Goal: Task Accomplishment & Management: Use online tool/utility

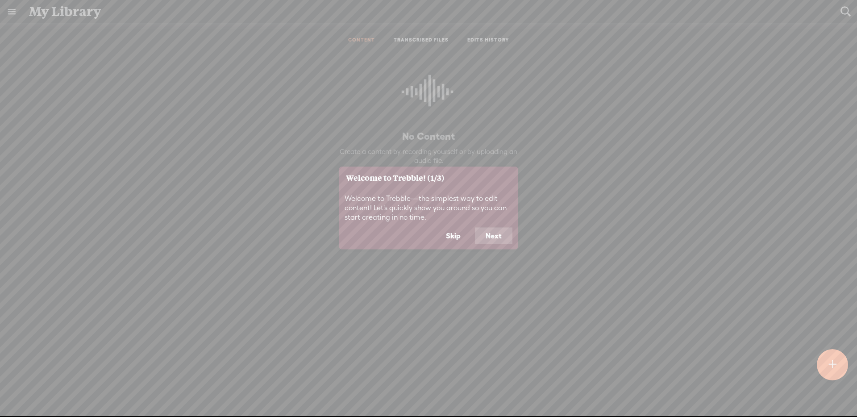
click at [444, 233] on button "Skip" at bounding box center [453, 235] width 36 height 17
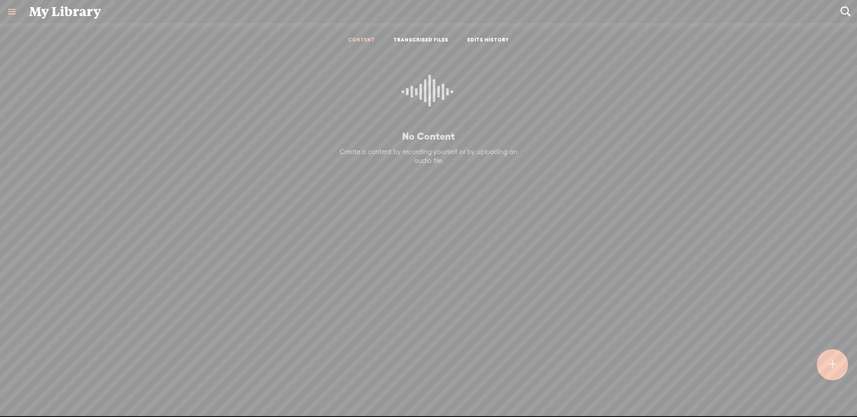
click at [824, 356] on div at bounding box center [832, 364] width 31 height 31
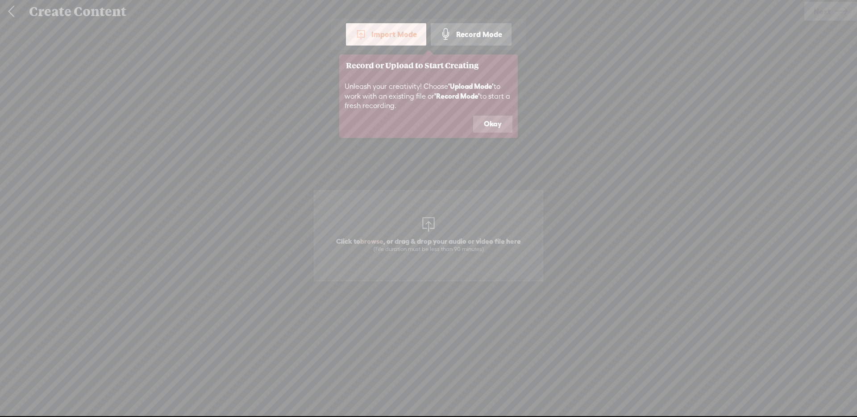
click at [485, 119] on button "Okay" at bounding box center [492, 124] width 39 height 17
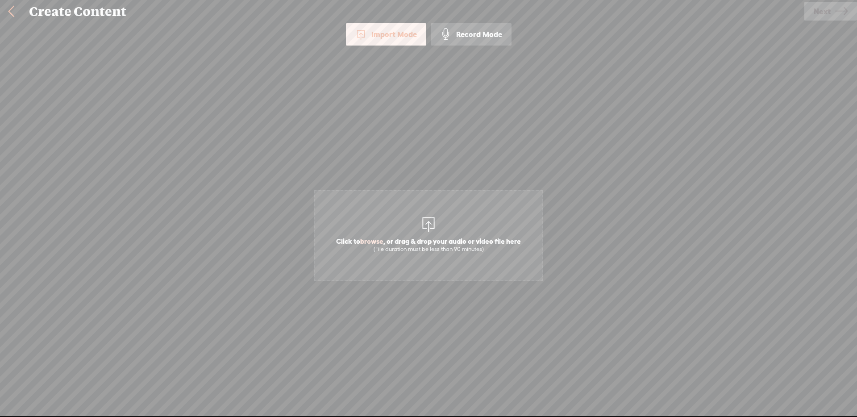
click at [510, 216] on span "Click to browse , or drag & drop your audio or video file here (File duration m…" at bounding box center [428, 235] width 229 height 91
click at [817, 14] on span "Next" at bounding box center [821, 11] width 17 height 23
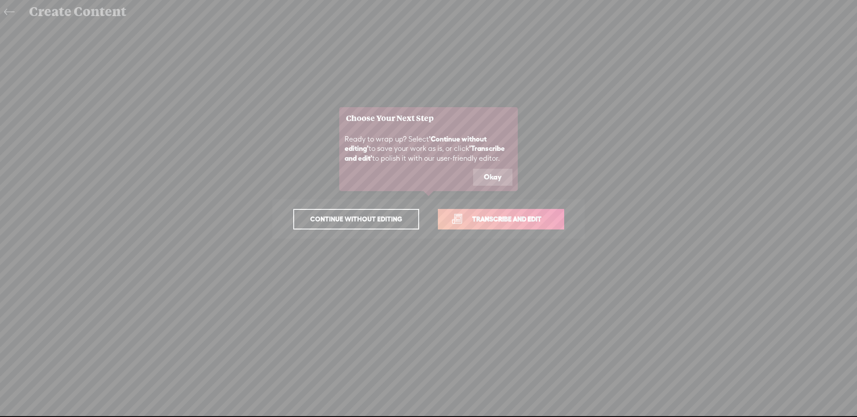
click at [511, 217] on span "Transcribe and edit" at bounding box center [507, 219] width 88 height 10
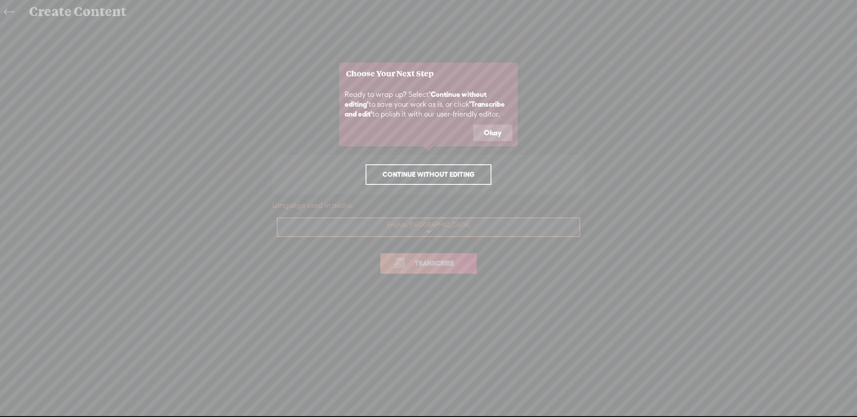
click at [500, 138] on button "Okay" at bounding box center [492, 132] width 39 height 17
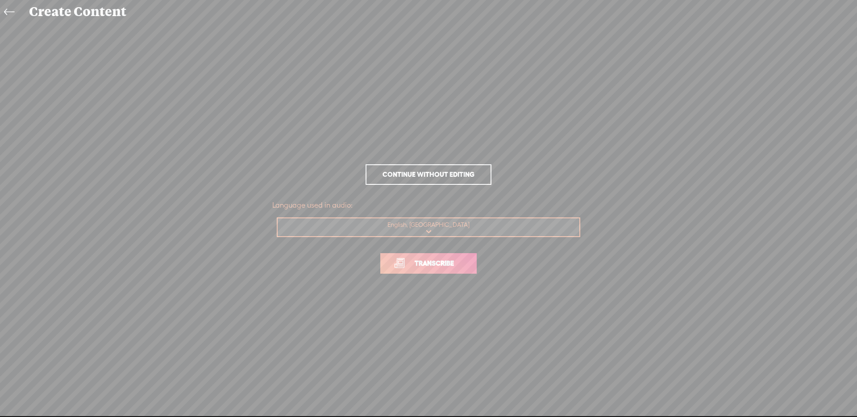
click at [478, 221] on select "Choose a language Afrikaans Albanian Amharic Arabic, Gulf Arabic, Modern Standa…" at bounding box center [429, 227] width 303 height 18
click at [469, 254] on link "Transcribe" at bounding box center [428, 263] width 96 height 21
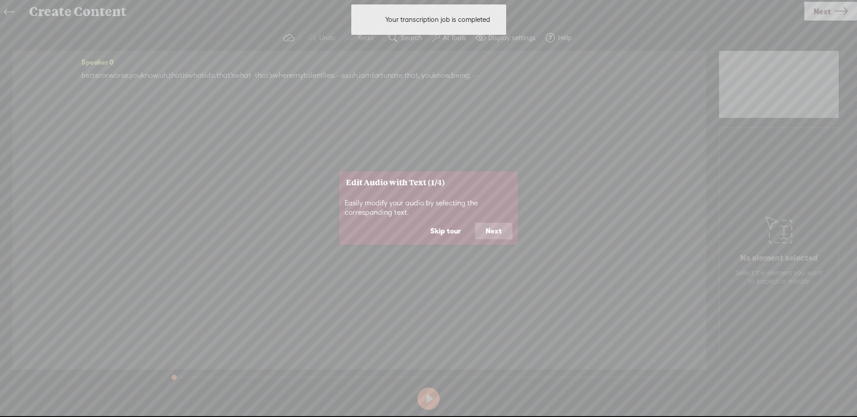
click at [494, 224] on button "Next" at bounding box center [493, 231] width 37 height 17
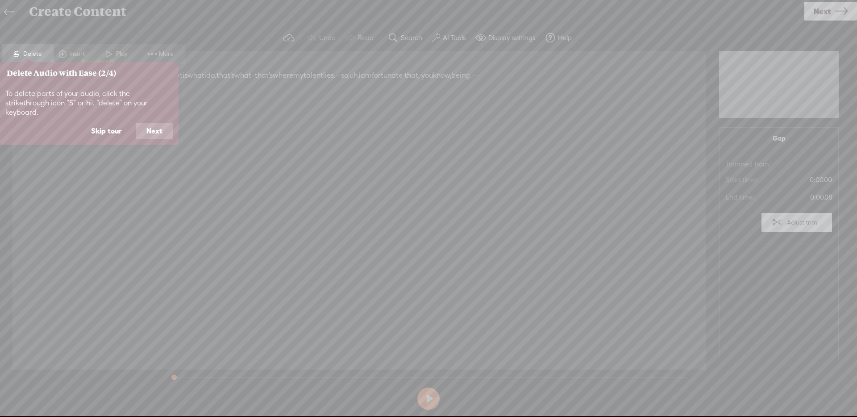
drag, startPoint x: 110, startPoint y: 123, endPoint x: 137, endPoint y: 124, distance: 26.8
click at [110, 123] on button "Skip tour" at bounding box center [106, 131] width 52 height 17
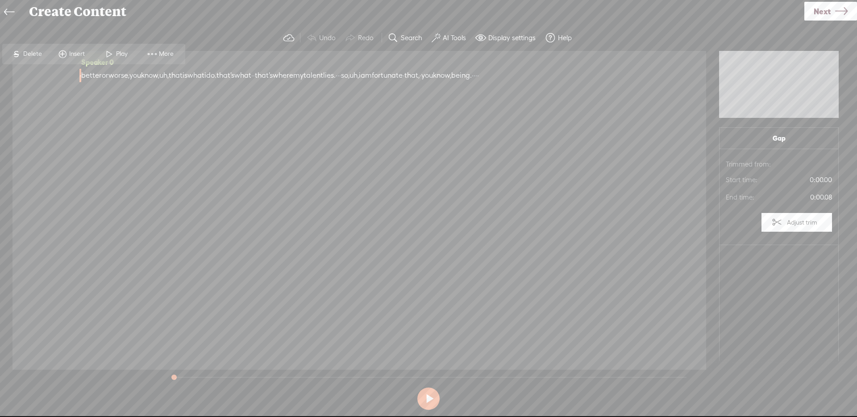
click at [436, 398] on button at bounding box center [428, 398] width 22 height 22
drag, startPoint x: 436, startPoint y: 398, endPoint x: 433, endPoint y: 390, distance: 8.8
click at [436, 398] on button at bounding box center [428, 398] width 22 height 22
drag, startPoint x: 276, startPoint y: 79, endPoint x: 296, endPoint y: 81, distance: 20.2
click at [296, 81] on div "· better or worse, you know, uh, that is what i do. that's what · · that's wher…" at bounding box center [359, 75] width 560 height 13
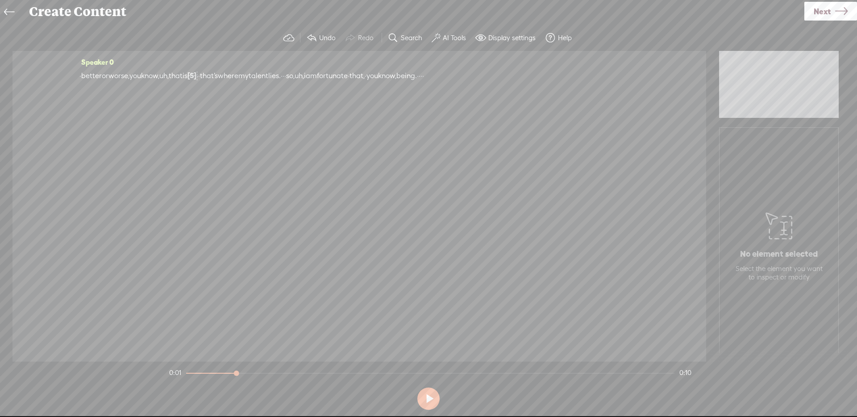
drag, startPoint x: 349, startPoint y: 73, endPoint x: 395, endPoint y: 78, distance: 46.2
click at [395, 78] on div "· better or worse, you know, uh, that is [S] what i do. that's what · · that's …" at bounding box center [359, 76] width 560 height 14
drag, startPoint x: 156, startPoint y: 71, endPoint x: 260, endPoint y: 72, distance: 103.5
click at [260, 72] on div "· better or worse, you know, uh, that is [S] what i do. that's what · · that's …" at bounding box center [359, 76] width 560 height 14
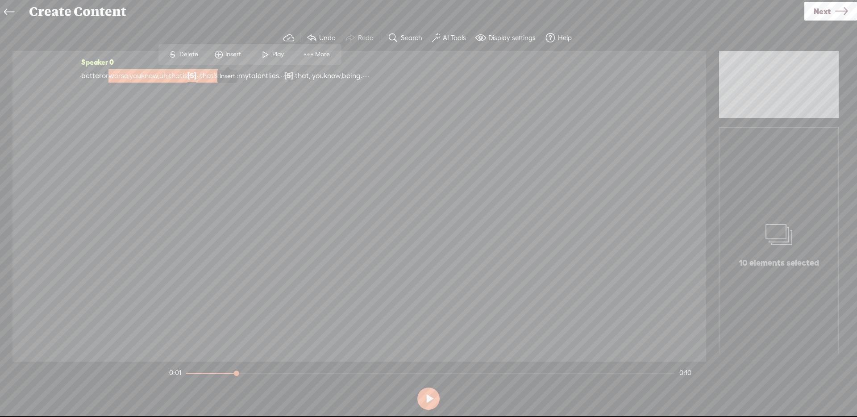
click at [236, 52] on span "Insert" at bounding box center [234, 54] width 18 height 9
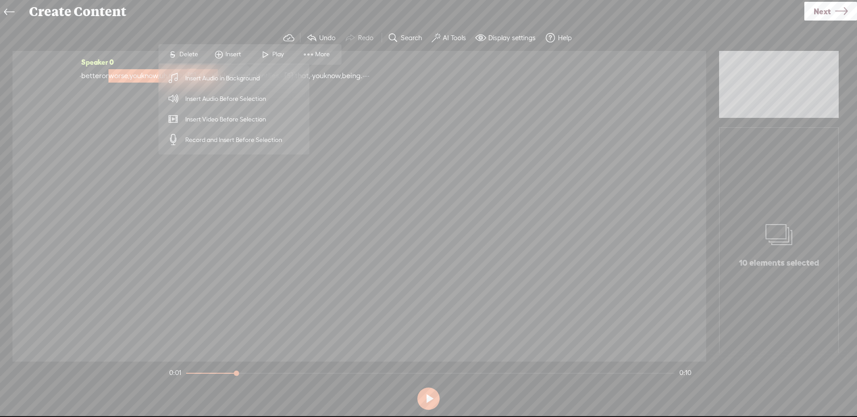
click at [271, 79] on span "Insert Audio in Background" at bounding box center [223, 78] width 110 height 20
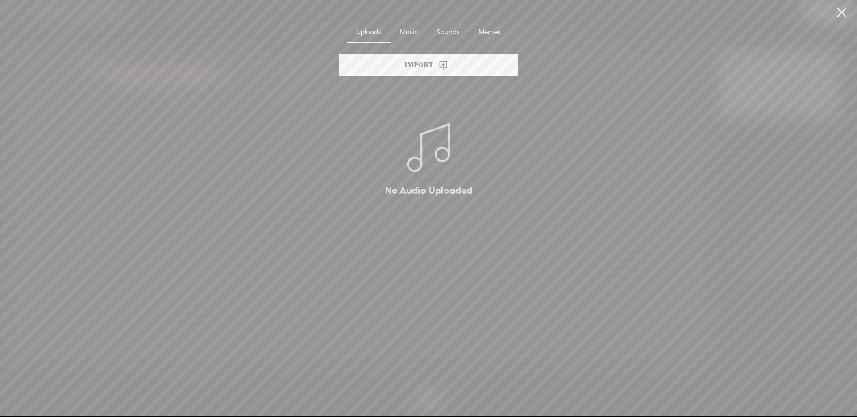
click at [415, 37] on div "Music" at bounding box center [408, 32] width 37 height 21
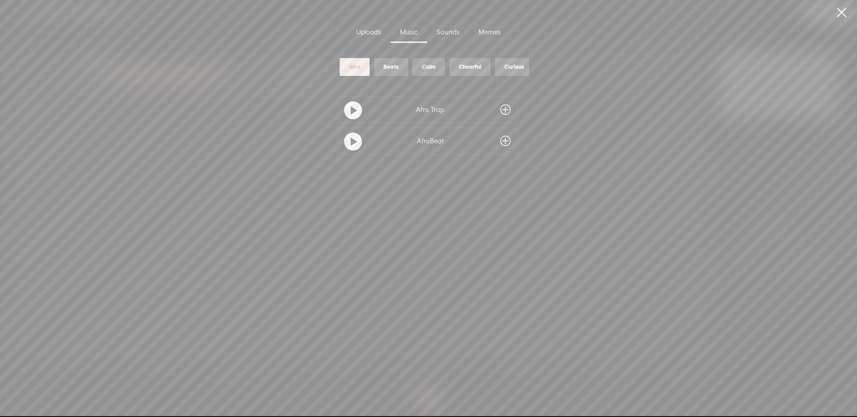
click at [446, 36] on div "Sounds" at bounding box center [448, 32] width 42 height 21
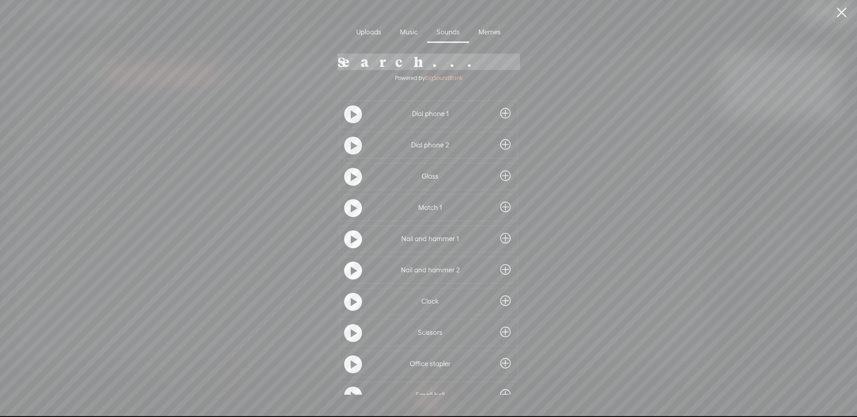
drag, startPoint x: 497, startPoint y: 112, endPoint x: 472, endPoint y: 158, distance: 52.5
click at [470, 158] on div "Dial phone 1 Dial phone 2 Glass Match 1 Nail and hammer 1 Nail and hammer 2 Clo…" at bounding box center [428, 254] width 249 height 308
click at [496, 203] on div at bounding box center [505, 207] width 19 height 16
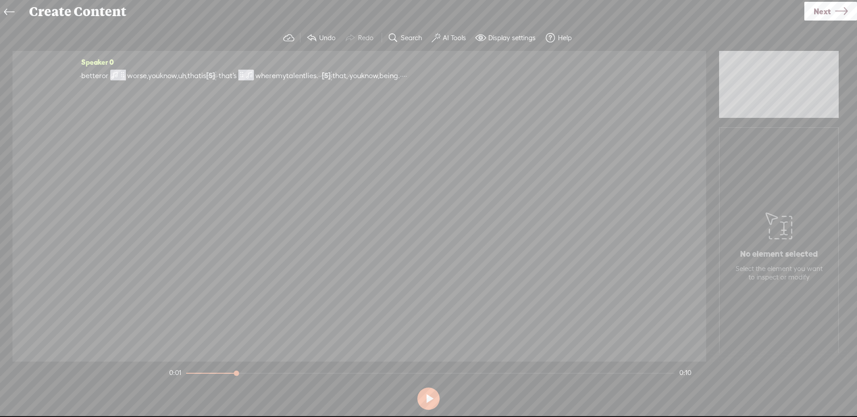
drag, startPoint x: 338, startPoint y: 75, endPoint x: 435, endPoint y: 78, distance: 97.3
click at [435, 78] on div "· better or worse, you know, uh, that is [S] what i do. that's what · · that's …" at bounding box center [359, 76] width 560 height 14
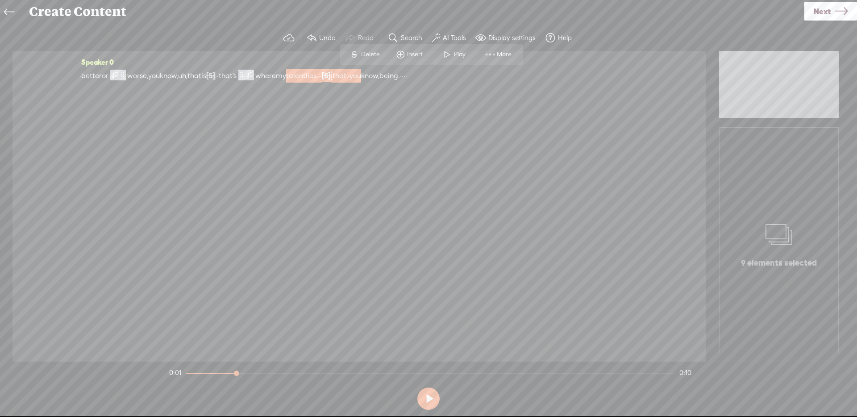
click at [406, 51] on span at bounding box center [400, 54] width 13 height 16
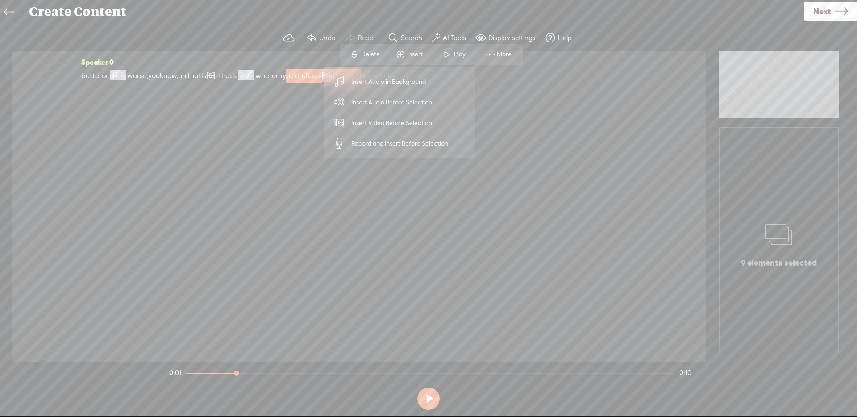
click at [393, 86] on span "Insert Audio in Background" at bounding box center [389, 82] width 110 height 20
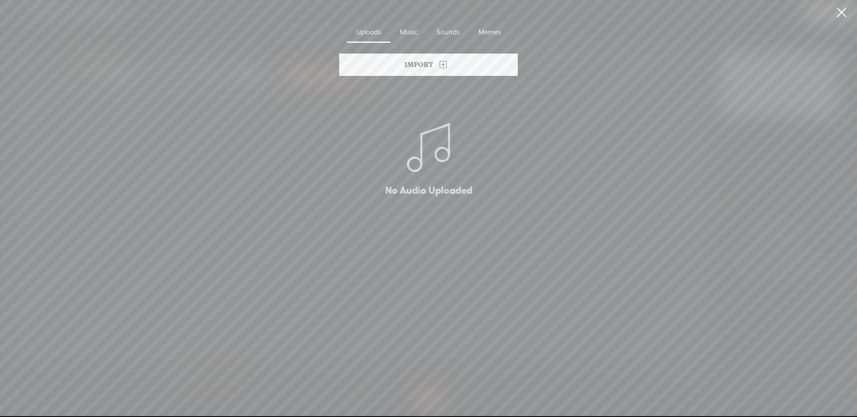
click at [411, 38] on div "Music" at bounding box center [408, 32] width 37 height 21
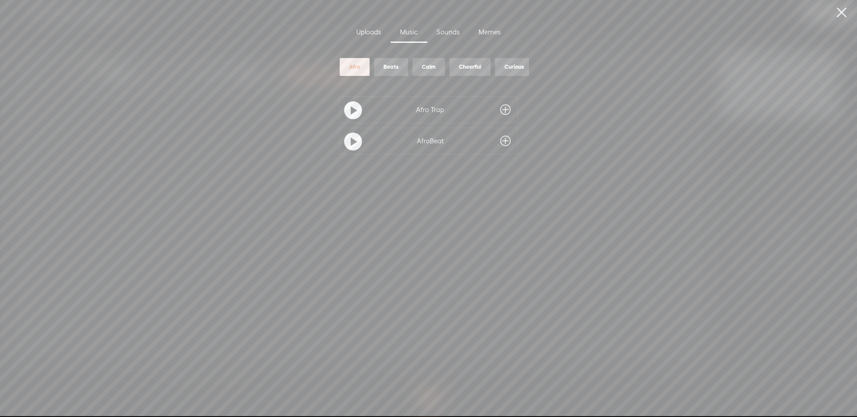
click at [500, 112] on span at bounding box center [505, 110] width 10 height 14
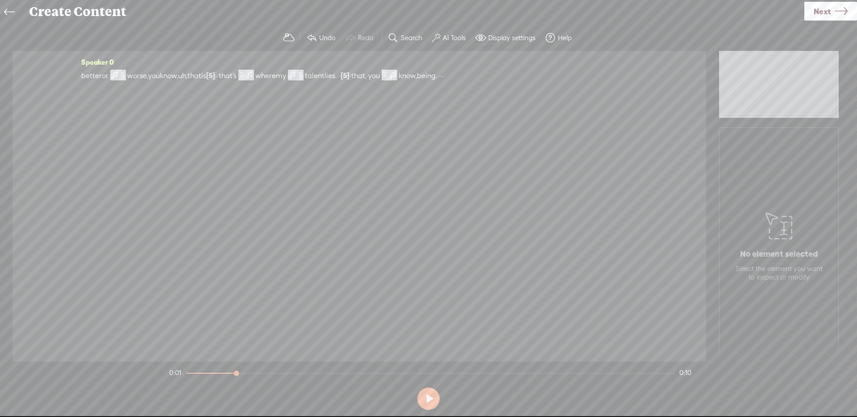
drag, startPoint x: 97, startPoint y: 77, endPoint x: 114, endPoint y: 66, distance: 20.4
click at [97, 77] on span "better" at bounding box center [91, 75] width 21 height 13
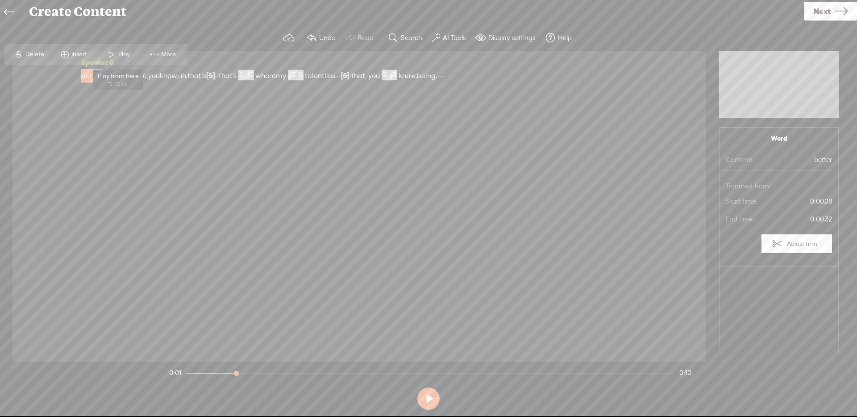
click at [127, 51] on span "Play" at bounding box center [125, 54] width 14 height 9
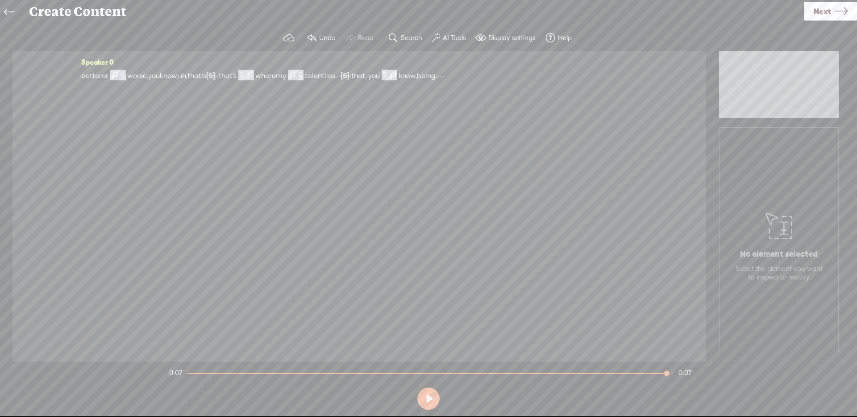
click at [815, 12] on span "Next" at bounding box center [821, 11] width 17 height 23
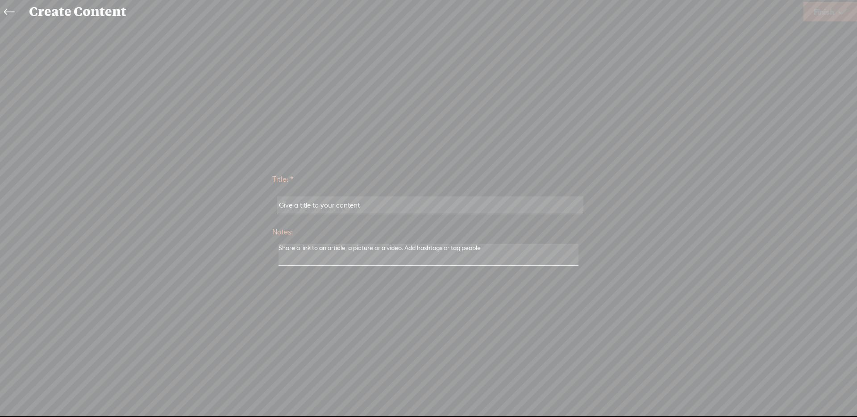
click at [516, 203] on input "text" at bounding box center [430, 204] width 306 height 17
click at [13, 13] on icon at bounding box center [9, 12] width 10 height 20
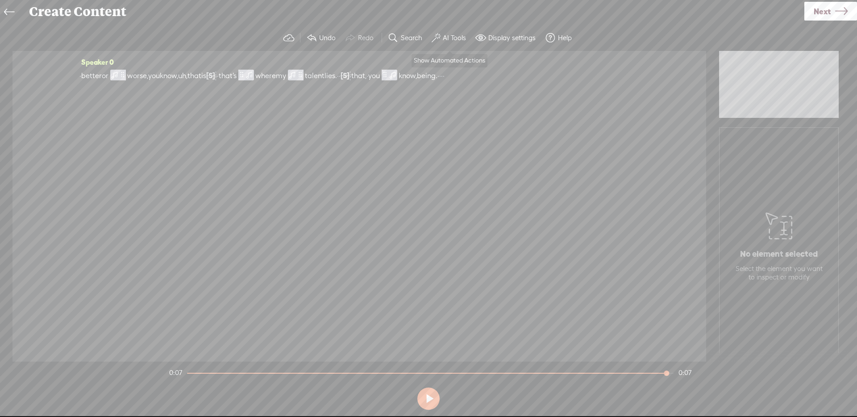
click at [453, 36] on label "AI Tools" at bounding box center [454, 37] width 23 height 9
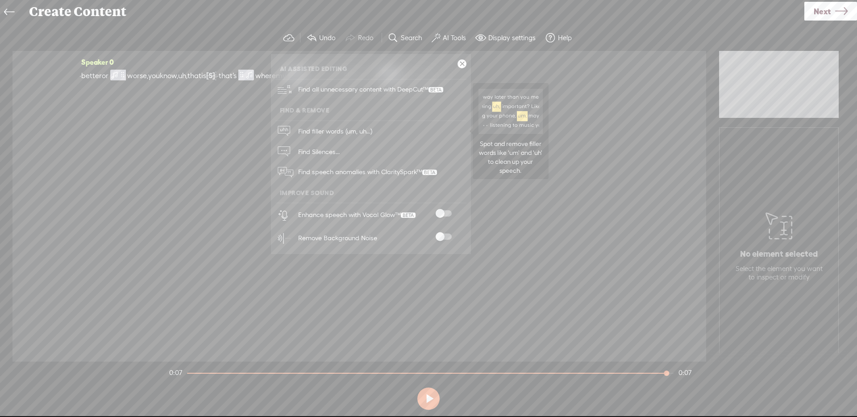
click at [405, 130] on link "Find filler words (um, uh...)" at bounding box center [370, 131] width 191 height 21
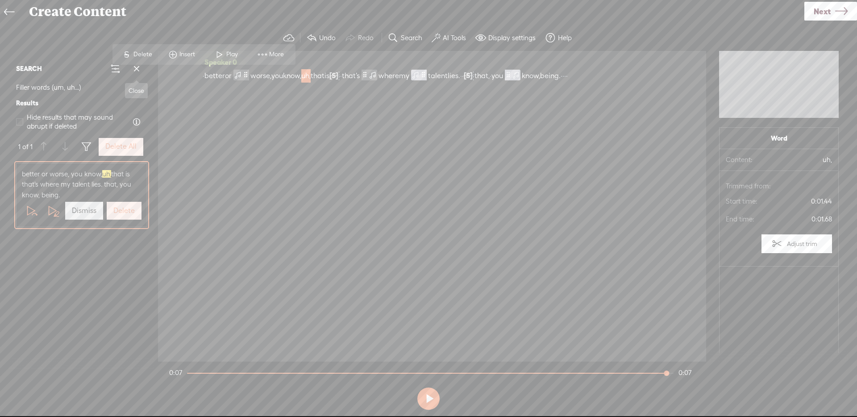
click at [137, 71] on span at bounding box center [136, 68] width 13 height 13
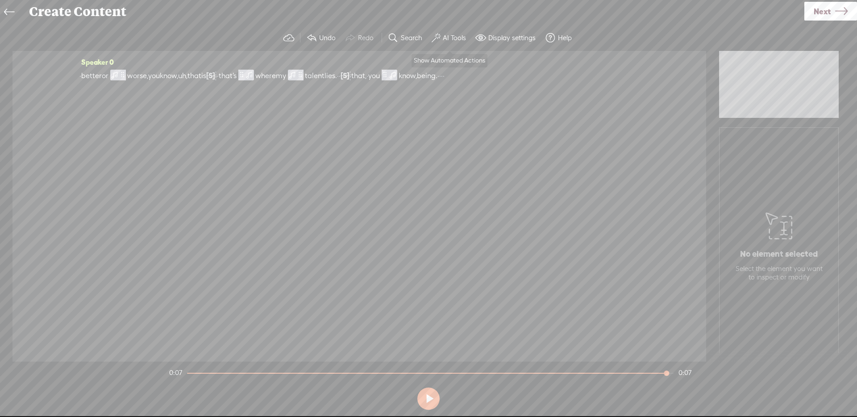
click at [447, 35] on label "AI Tools" at bounding box center [454, 37] width 23 height 9
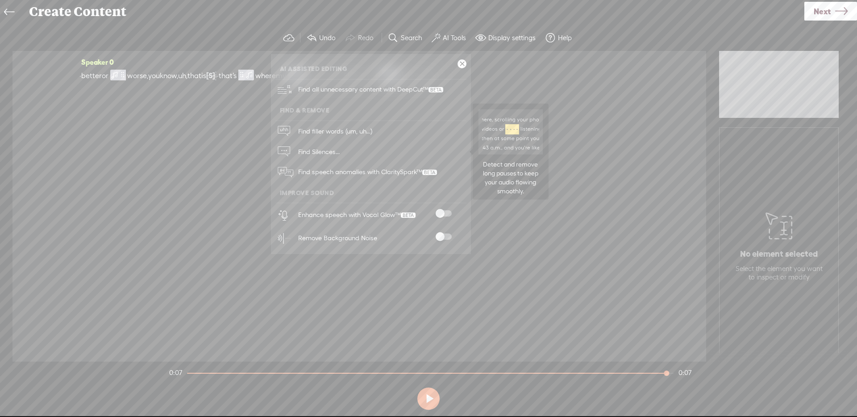
click at [379, 158] on link "Find Silences..." at bounding box center [370, 151] width 191 height 21
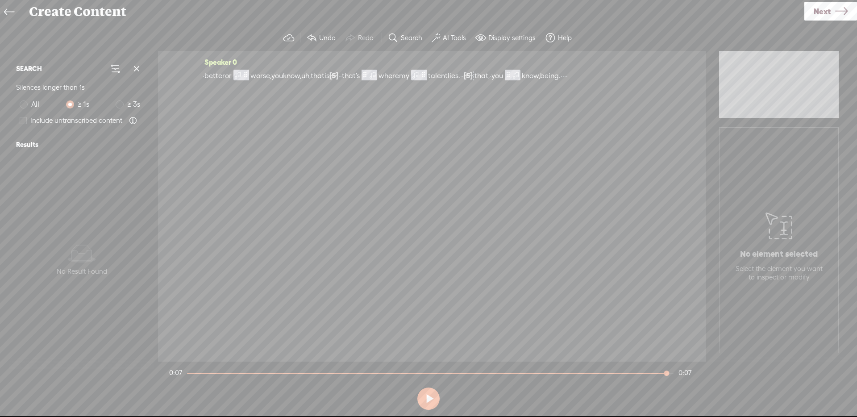
click at [449, 35] on label "AI Tools" at bounding box center [454, 37] width 23 height 9
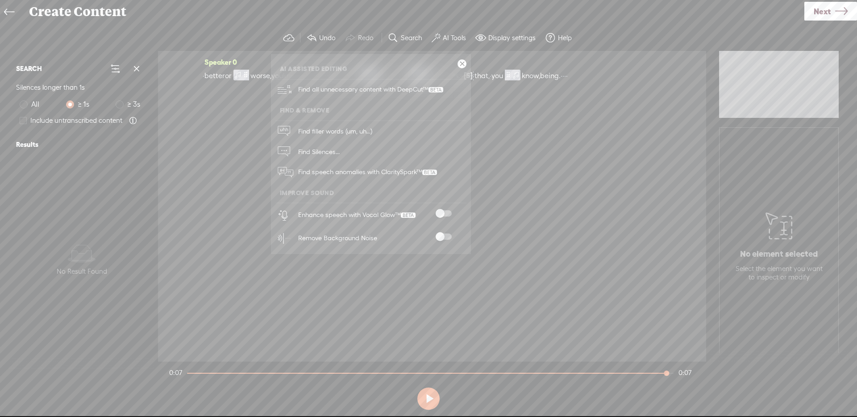
click at [544, 173] on div "Speaker 0 · better or worse, you know, uh, that is [S] what i do. that's what ·…" at bounding box center [432, 206] width 548 height 311
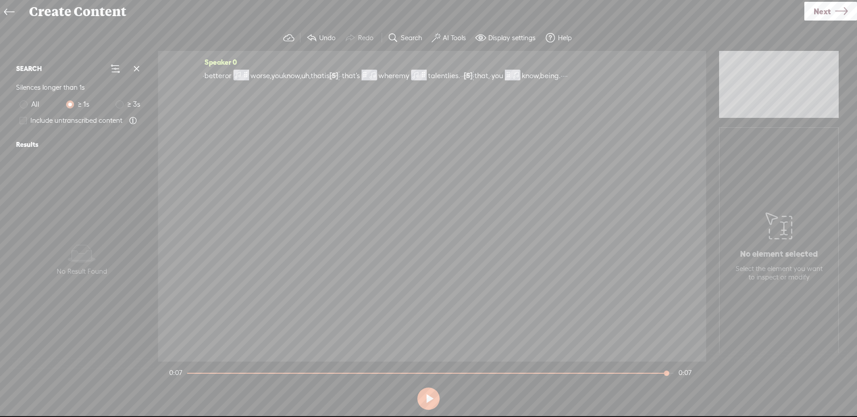
click at [809, 11] on link "Next" at bounding box center [830, 11] width 53 height 19
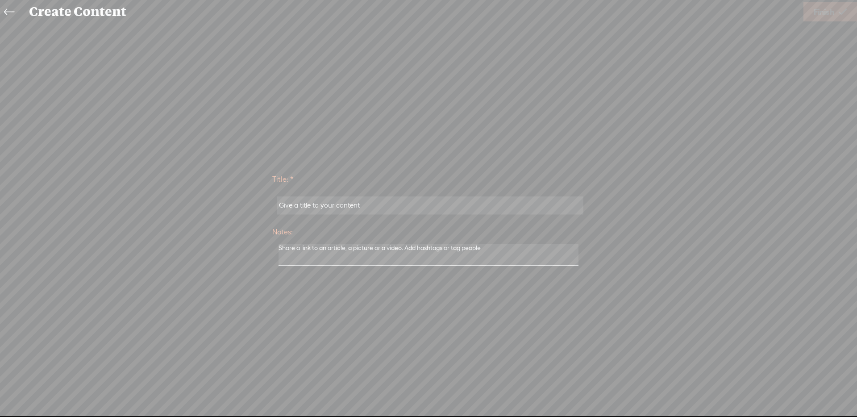
click at [413, 210] on input "text" at bounding box center [430, 204] width 306 height 17
type input "test save"
click at [836, 12] on link "Finish" at bounding box center [830, 12] width 54 height 20
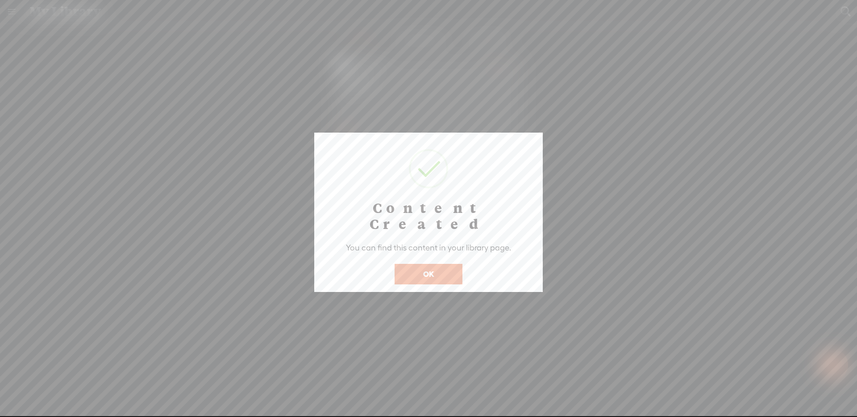
click at [419, 264] on button "OK" at bounding box center [428, 274] width 68 height 21
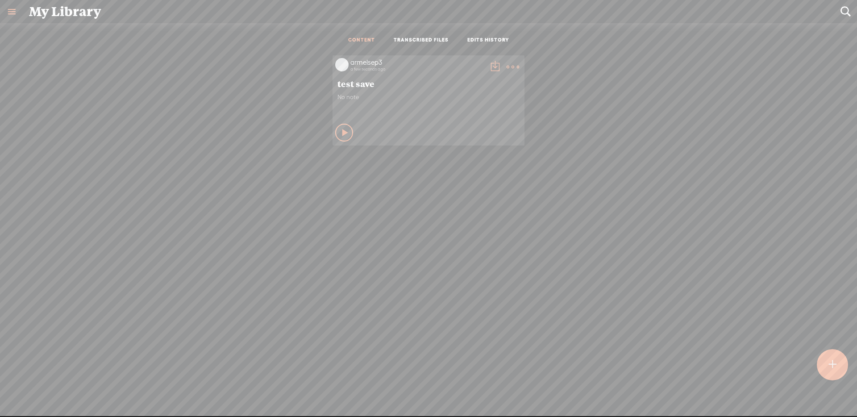
click at [514, 67] on t at bounding box center [512, 67] width 12 height 12
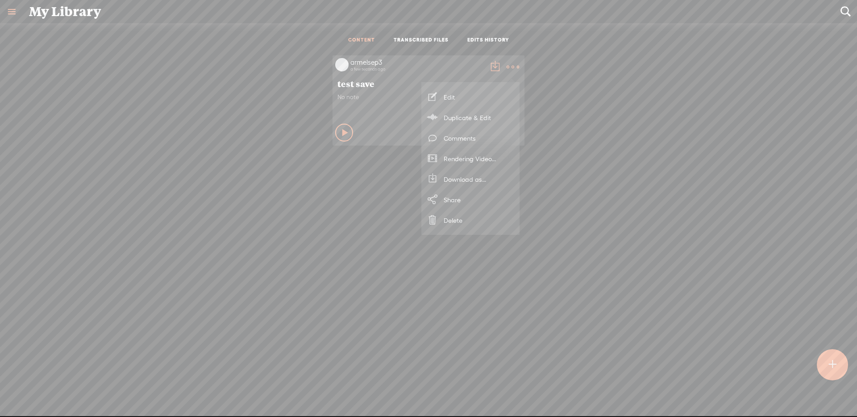
click at [492, 177] on link "Download as..." at bounding box center [470, 179] width 89 height 21
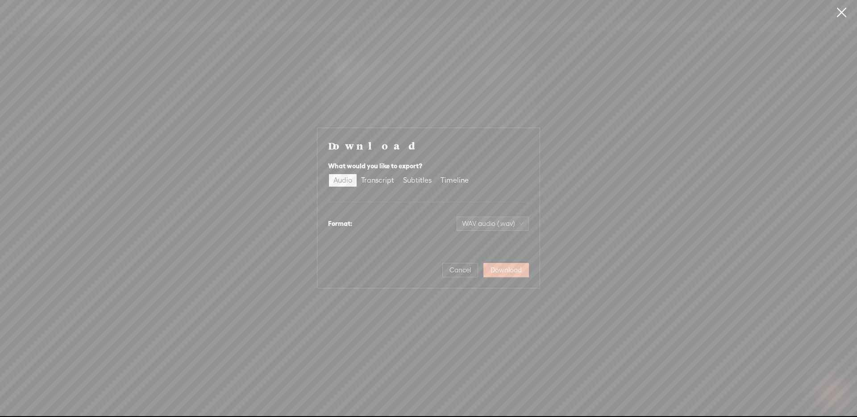
click at [469, 270] on span "Cancel" at bounding box center [459, 269] width 21 height 9
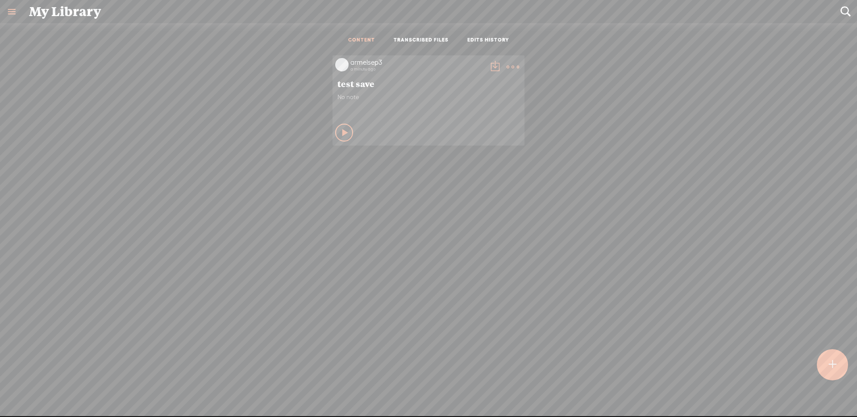
scroll to position [2, 0]
click at [510, 63] on t at bounding box center [512, 65] width 12 height 12
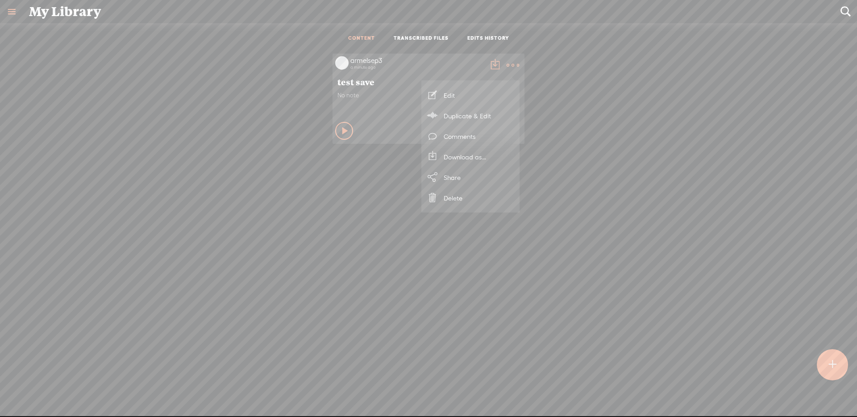
click at [477, 157] on link "Download as..." at bounding box center [470, 156] width 89 height 21
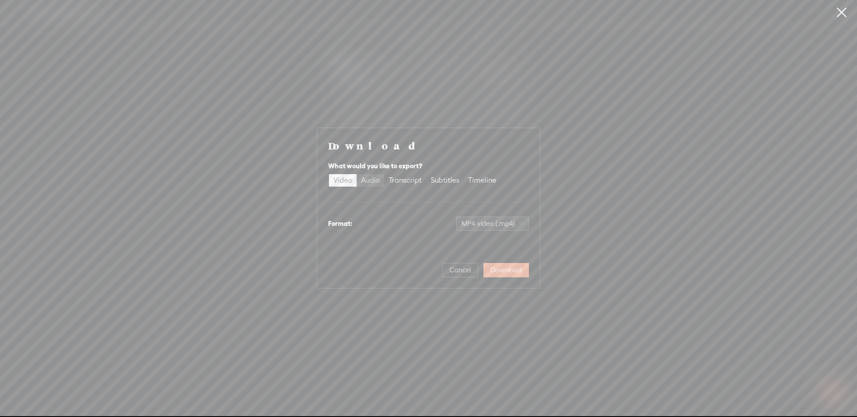
click at [370, 184] on div "Audio" at bounding box center [370, 180] width 19 height 12
click at [357, 174] on input "Audio" at bounding box center [357, 174] width 0 height 0
click at [464, 265] on span "Cancel" at bounding box center [459, 269] width 21 height 9
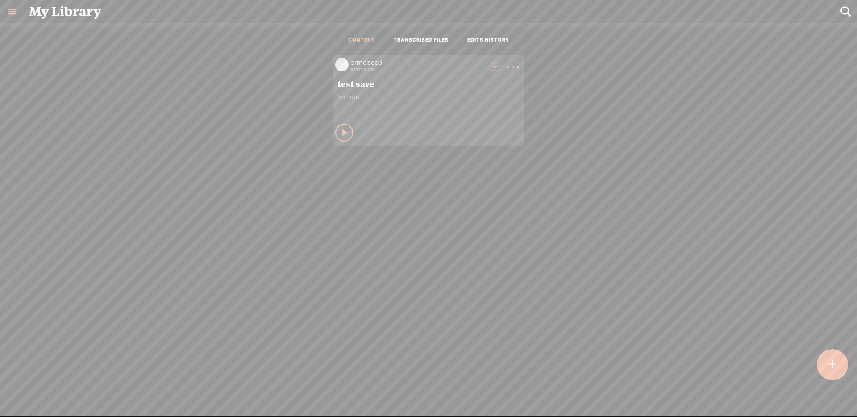
scroll to position [2, 0]
click at [506, 63] on t at bounding box center [512, 65] width 12 height 12
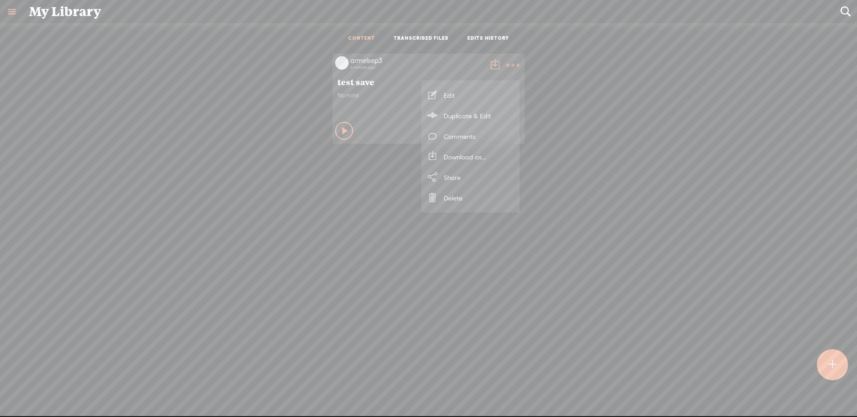
click at [452, 103] on link "Edit" at bounding box center [470, 95] width 89 height 21
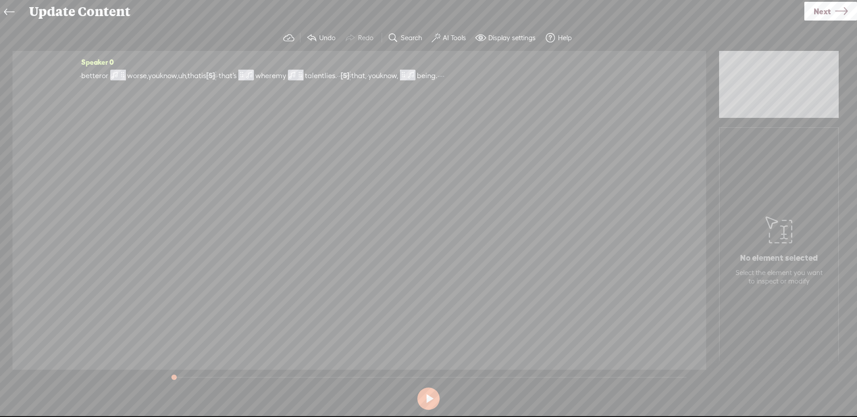
drag, startPoint x: 827, startPoint y: 14, endPoint x: 772, endPoint y: 32, distance: 58.1
click at [827, 14] on span "Next" at bounding box center [821, 11] width 17 height 23
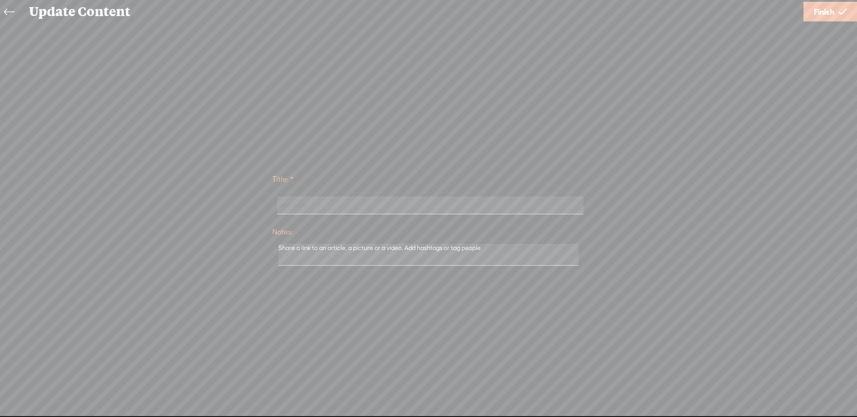
click at [814, 19] on span "Finish" at bounding box center [823, 11] width 21 height 23
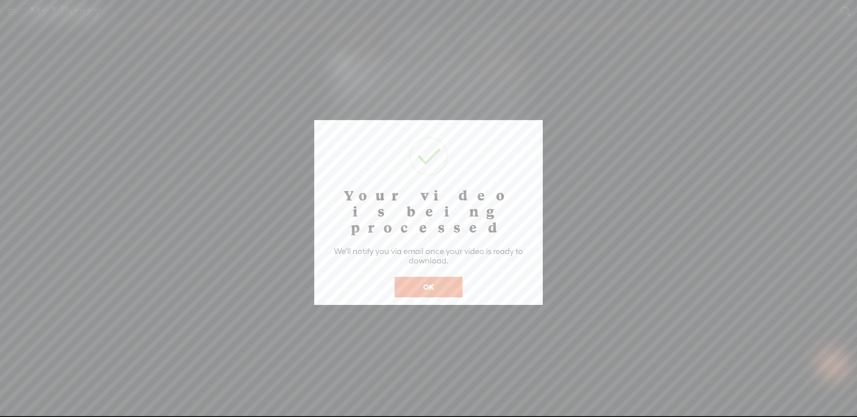
click at [448, 277] on button "OK" at bounding box center [428, 287] width 68 height 21
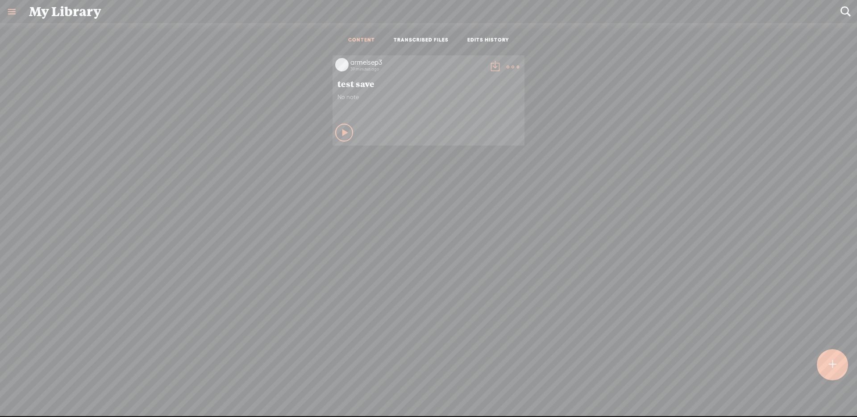
click at [13, 18] on link at bounding box center [11, 11] width 23 height 23
drag, startPoint x: 60, startPoint y: 388, endPoint x: 66, endPoint y: 381, distance: 9.2
click at [60, 388] on div "SETTINGS" at bounding box center [59, 395] width 104 height 27
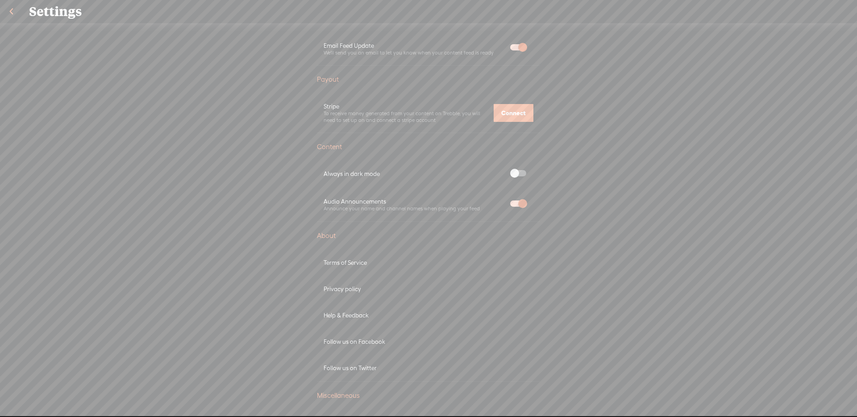
scroll to position [396, 0]
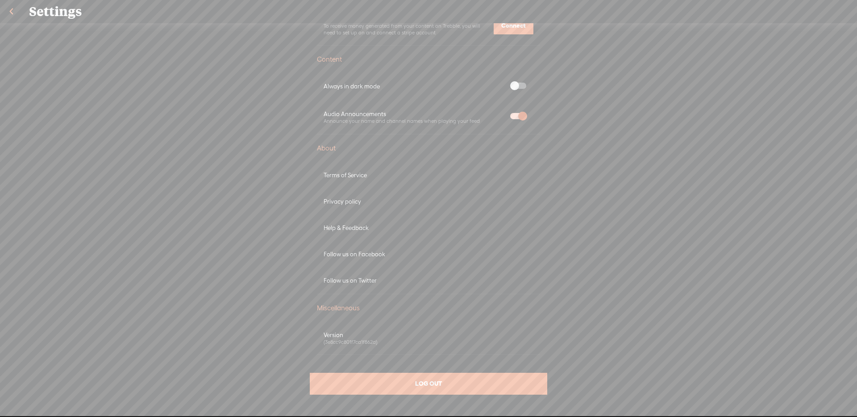
click at [469, 385] on div "LOG OUT" at bounding box center [428, 384] width 237 height 22
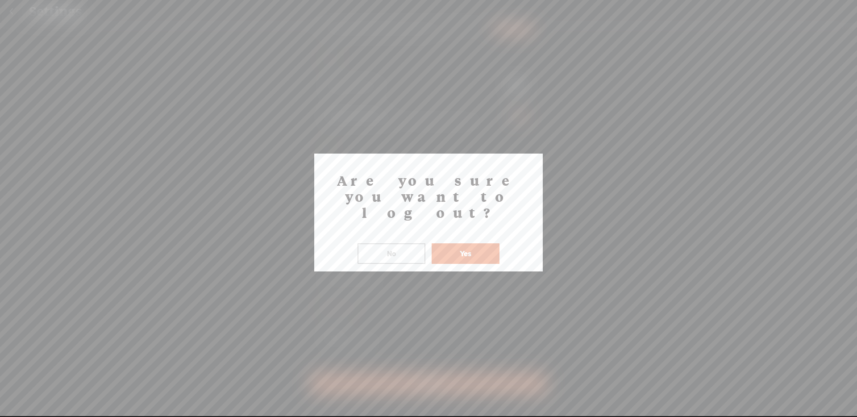
drag, startPoint x: 466, startPoint y: 236, endPoint x: 389, endPoint y: 155, distance: 111.7
click at [466, 243] on button "Yes" at bounding box center [465, 253] width 68 height 21
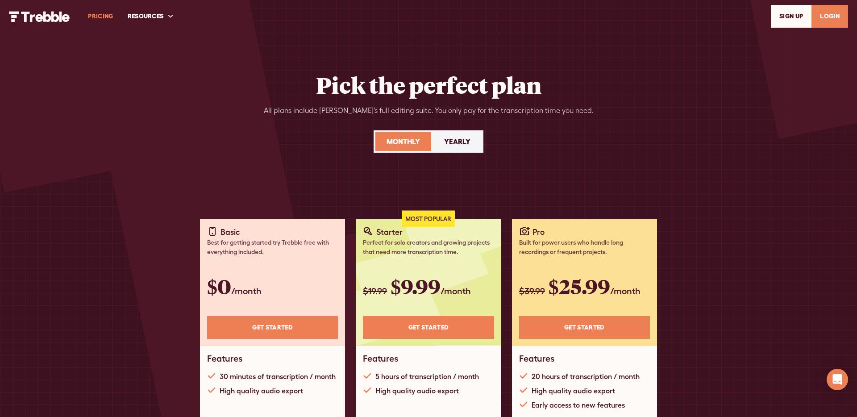
click at [54, 16] on img "home" at bounding box center [39, 16] width 61 height 11
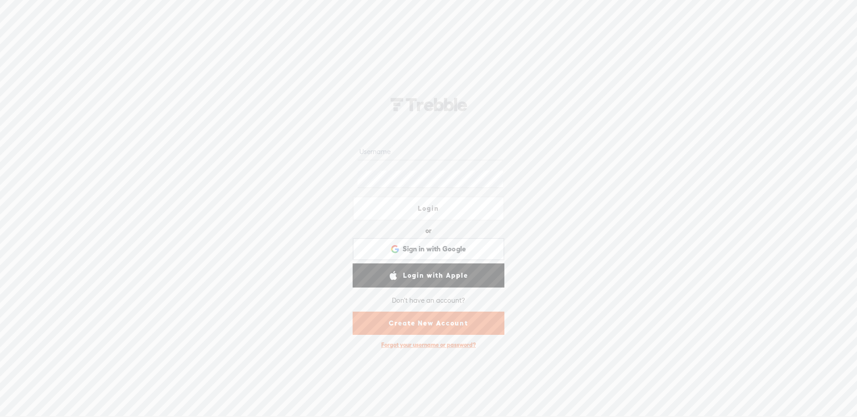
click at [415, 150] on input "text" at bounding box center [429, 151] width 145 height 17
click at [383, 326] on link "Create New Account" at bounding box center [429, 322] width 152 height 23
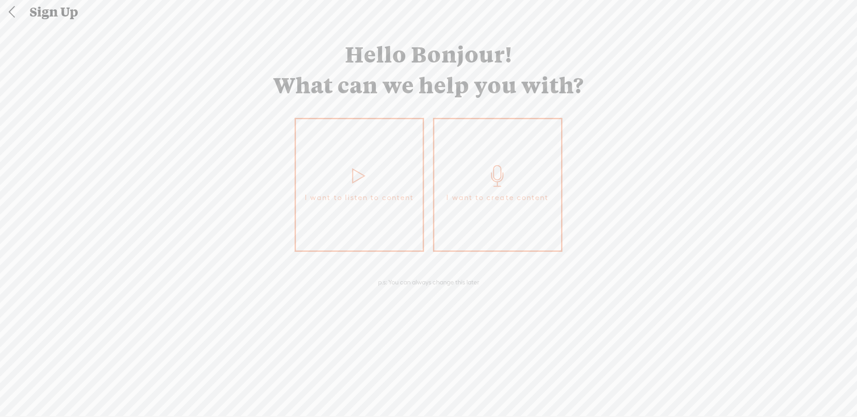
click at [495, 172] on icon at bounding box center [497, 175] width 22 height 21
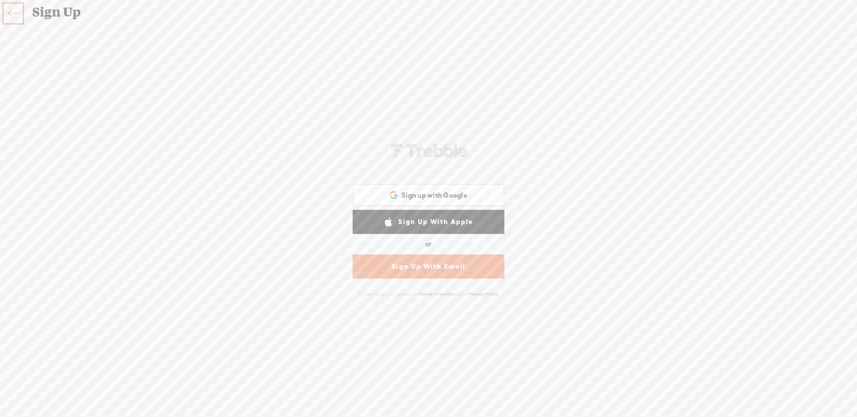
drag, startPoint x: 419, startPoint y: 268, endPoint x: 411, endPoint y: 214, distance: 54.1
click at [419, 268] on link "Sign Up With Email" at bounding box center [429, 266] width 152 height 24
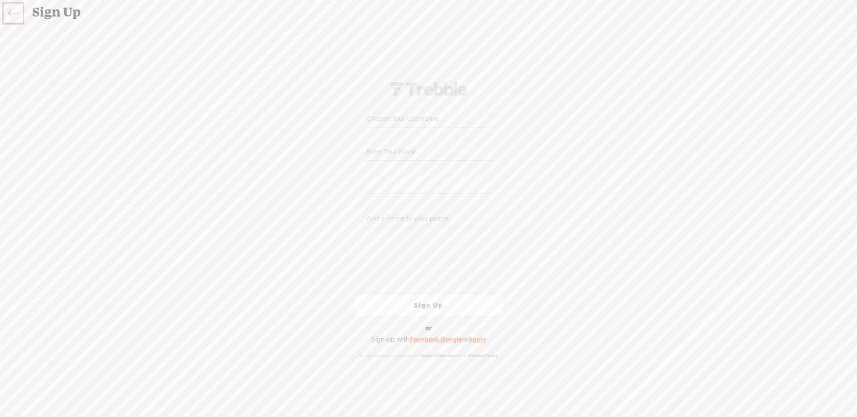
click at [385, 122] on input "text" at bounding box center [428, 118] width 127 height 17
type input "armelsep4"
click at [429, 149] on input "[EMAIL_ADDRESS][DATE][DOMAIN_NAME]" at bounding box center [428, 151] width 127 height 17
type input "[EMAIL_ADDRESS][DATE][DOMAIN_NAME]"
click at [391, 213] on input "text" at bounding box center [428, 218] width 127 height 17
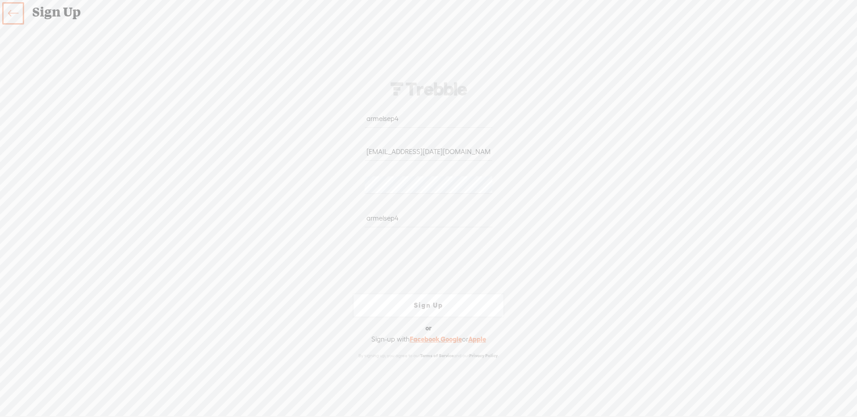
type input "armelsep4"
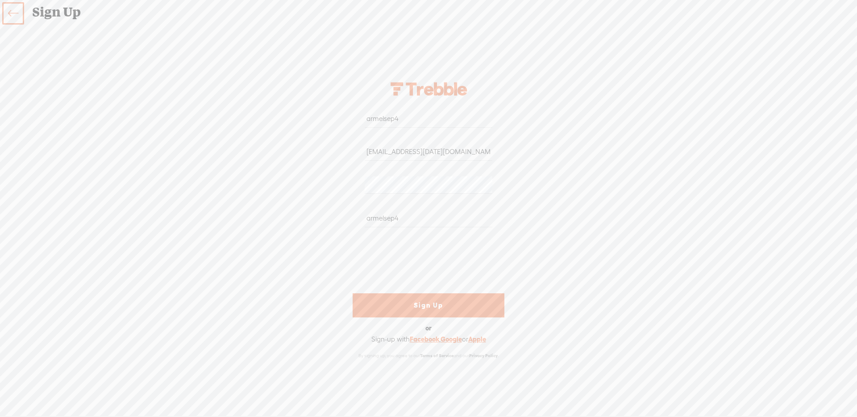
click at [417, 294] on link "Sign Up" at bounding box center [429, 305] width 152 height 24
